Goal: Go to known website: Access a specific website the user already knows

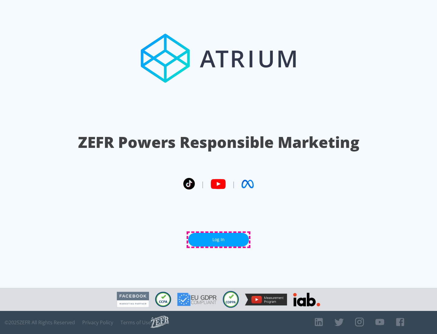
click at [219, 239] on link "Log In" at bounding box center [218, 240] width 61 height 14
